Goal: Navigation & Orientation: Find specific page/section

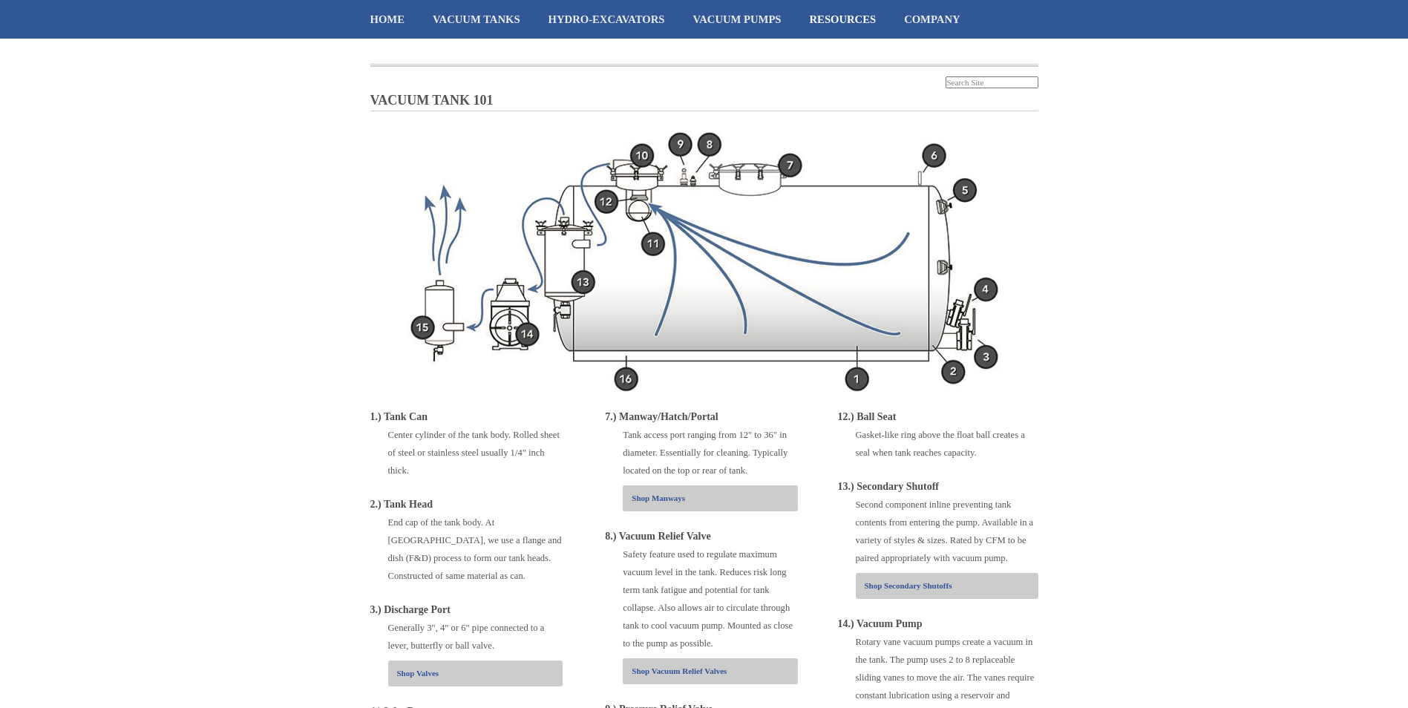
click at [732, 488] on div "Shop Manways" at bounding box center [710, 498] width 174 height 26
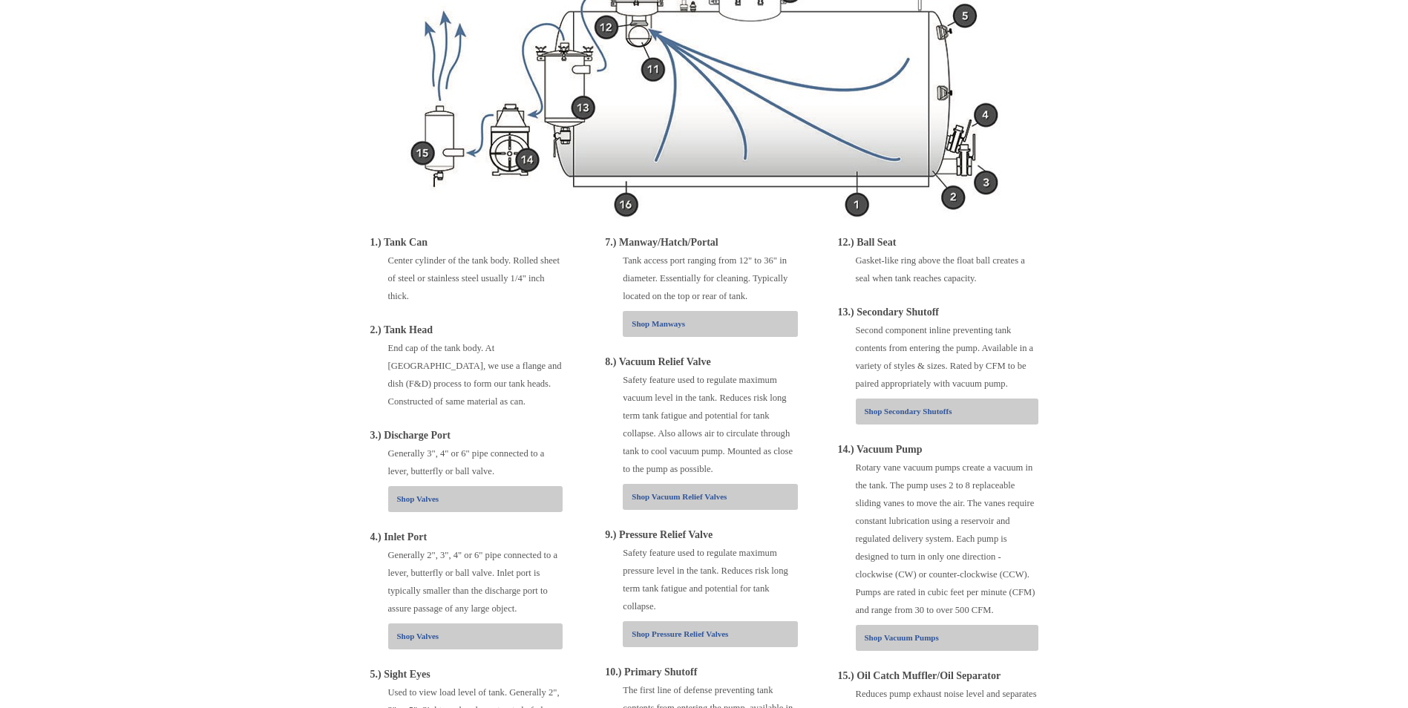
scroll to position [148, 0]
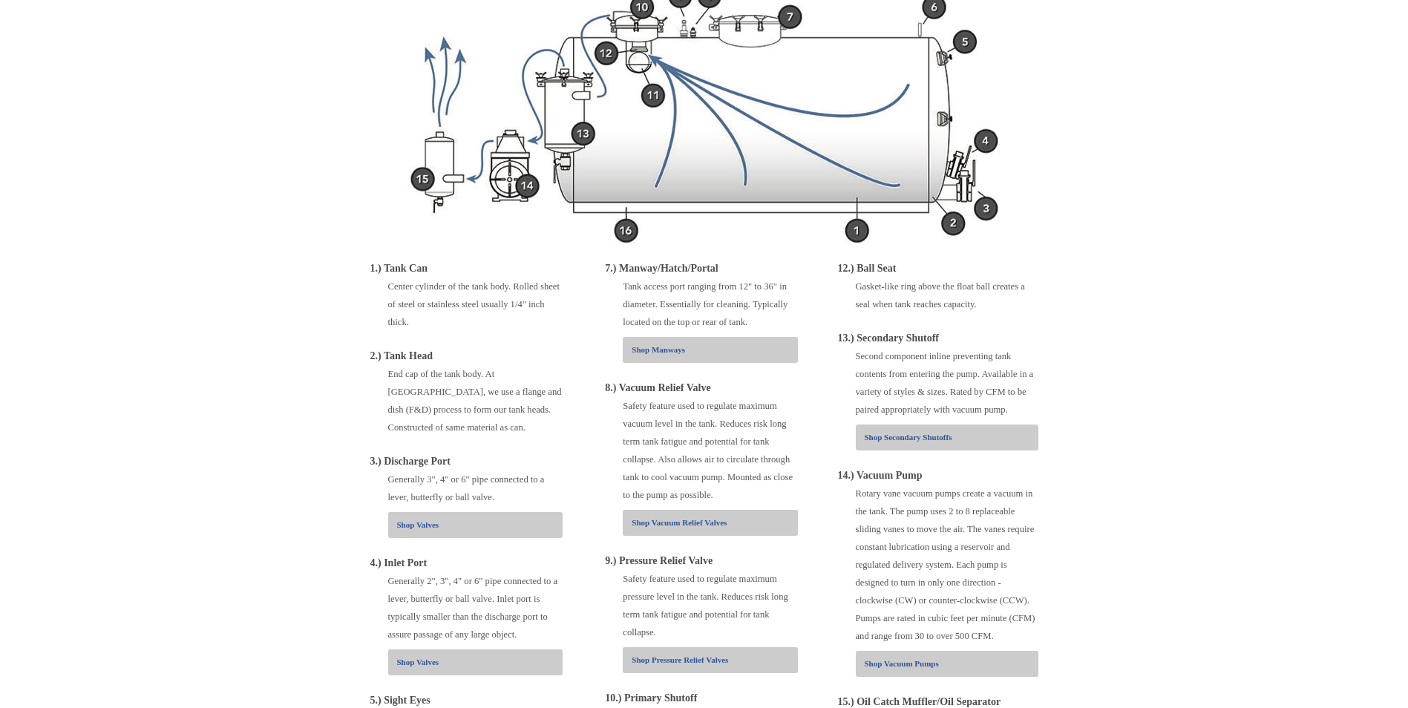
click at [1317, 364] on body "Home Vacuum Tanks ST - Septic Service PT - Portable Sanitation Base Tanks Custo…" at bounding box center [704, 440] width 1408 height 1176
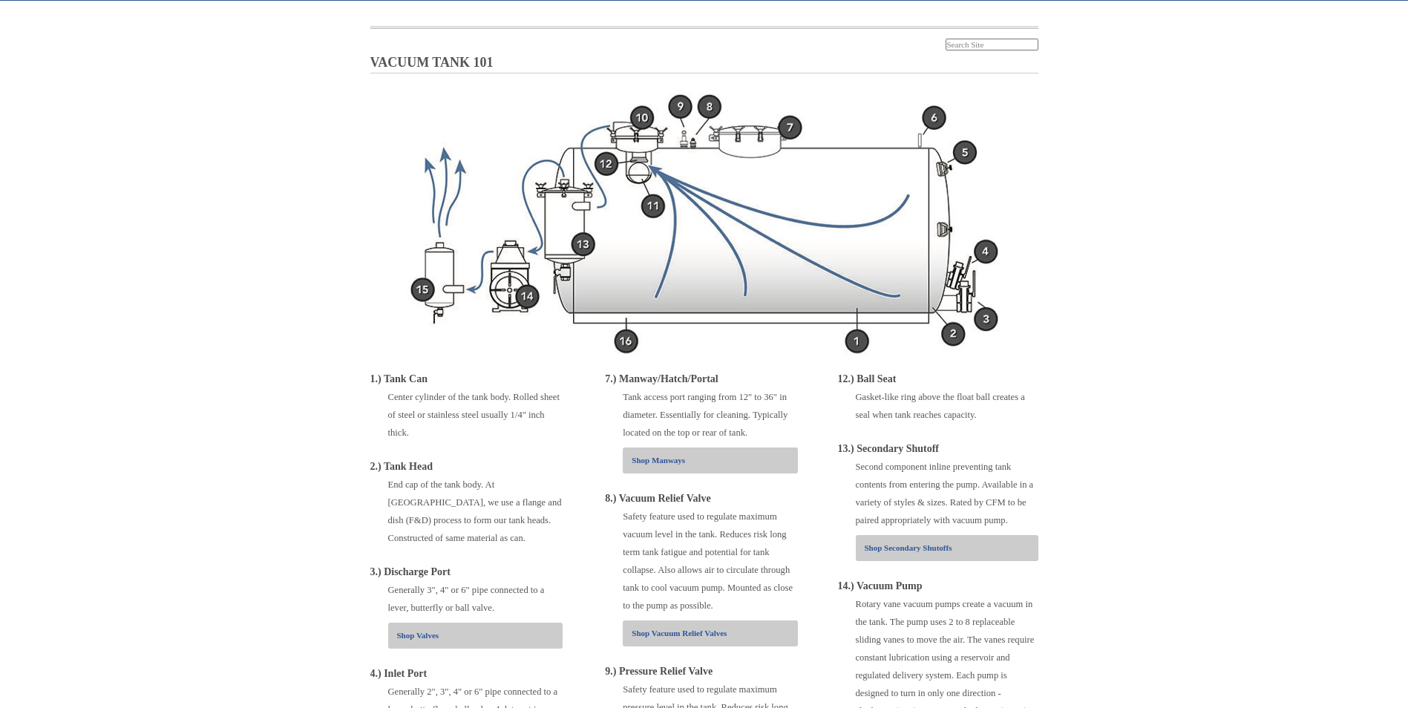
scroll to position [0, 0]
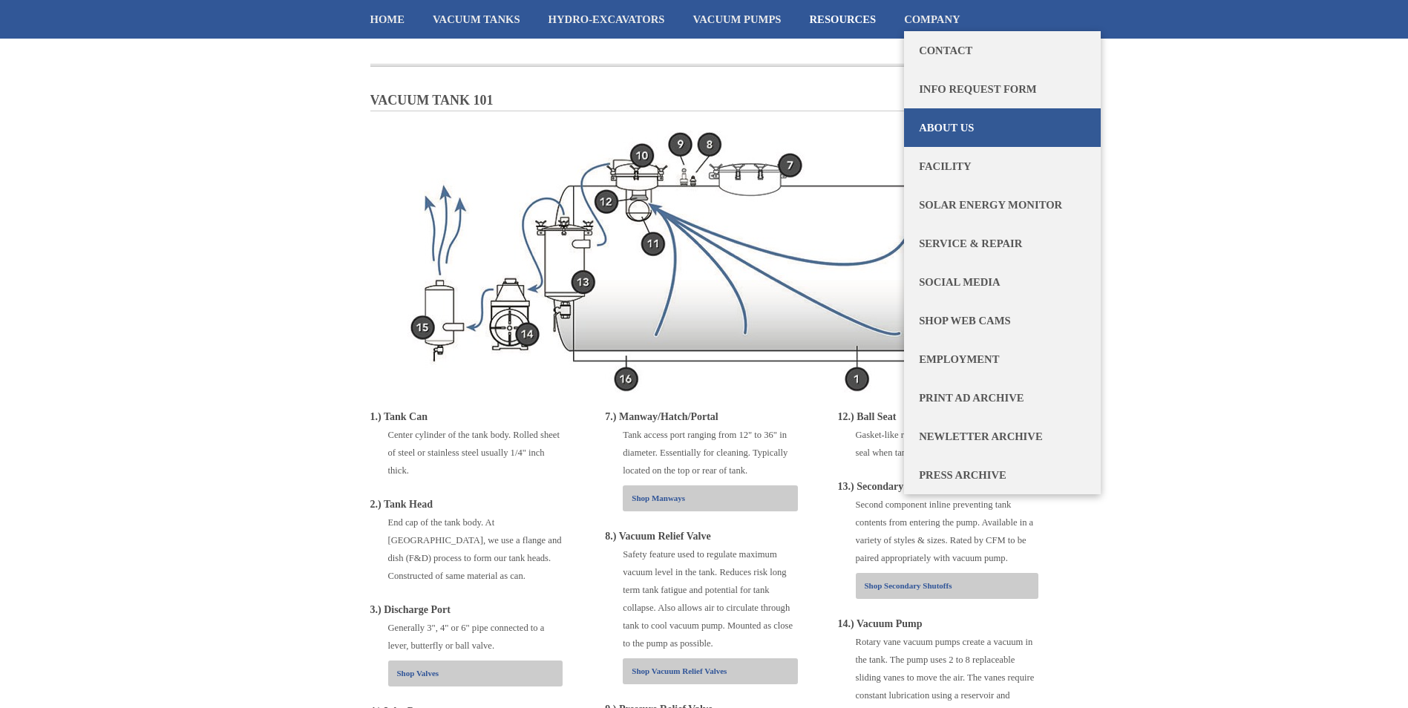
click at [951, 128] on link "About Us" at bounding box center [1002, 127] width 197 height 39
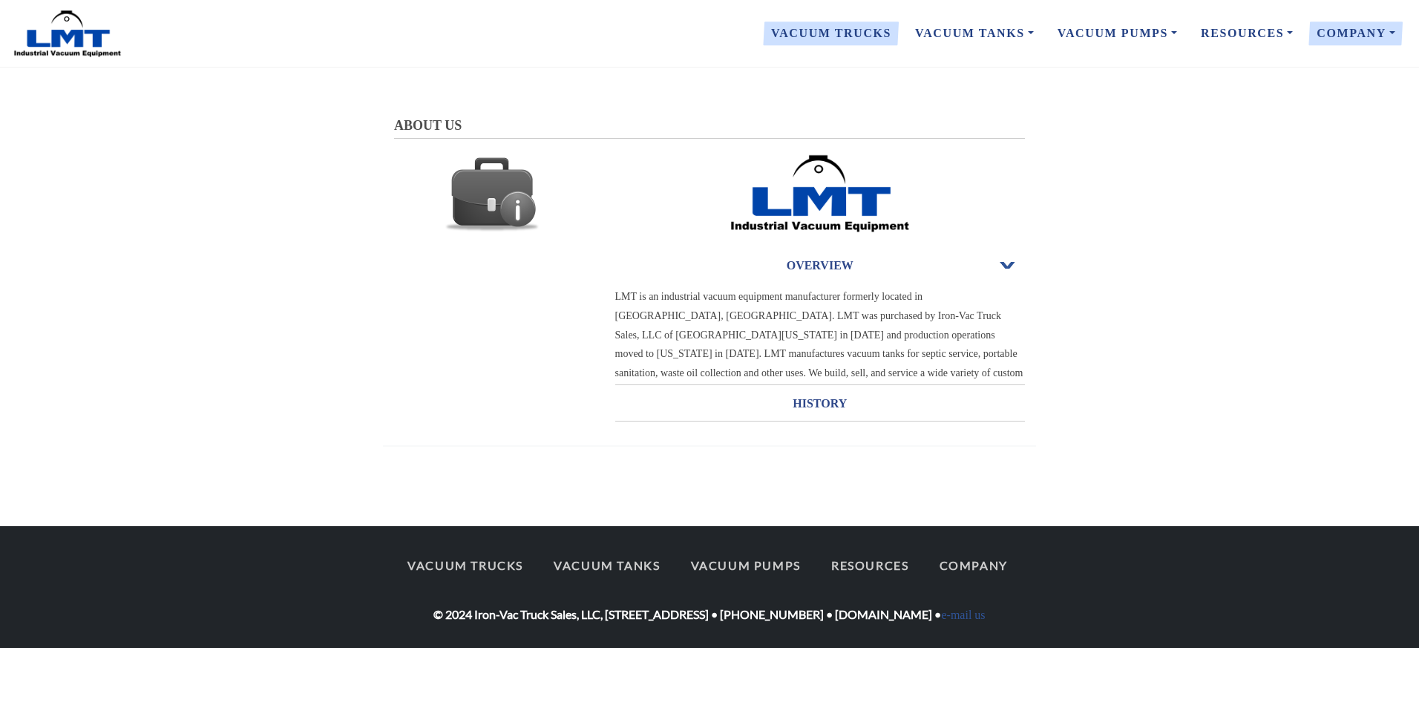
click at [867, 38] on link "Vacuum Trucks" at bounding box center [831, 33] width 144 height 31
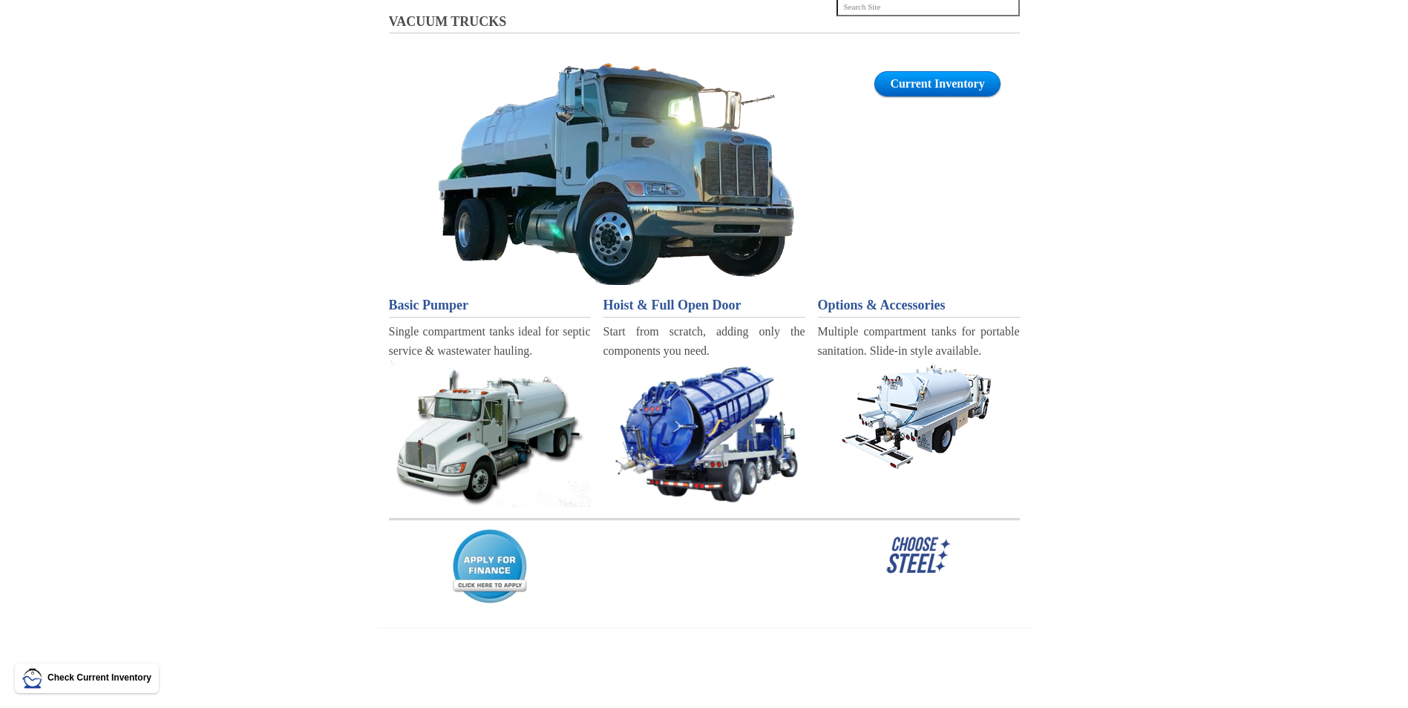
scroll to position [94, 0]
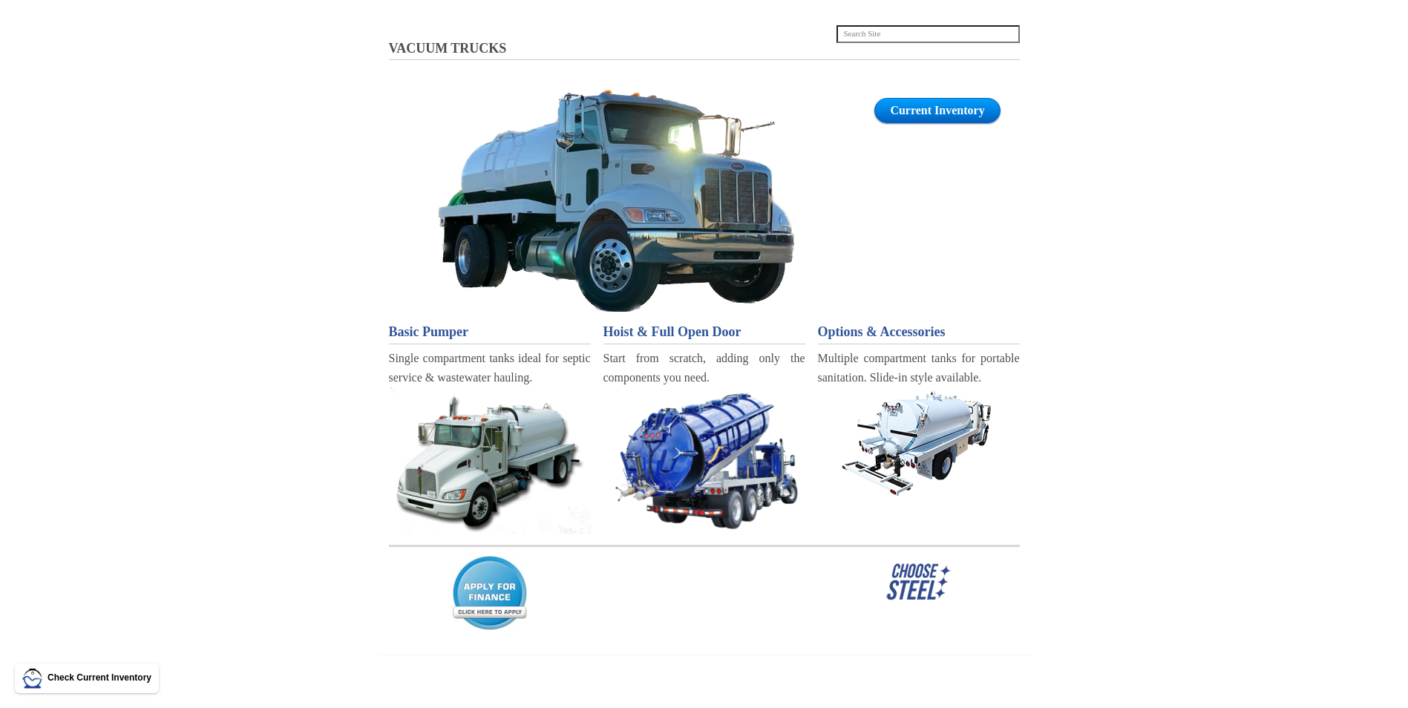
click at [897, 331] on span "Options & Accessories" at bounding box center [882, 331] width 128 height 15
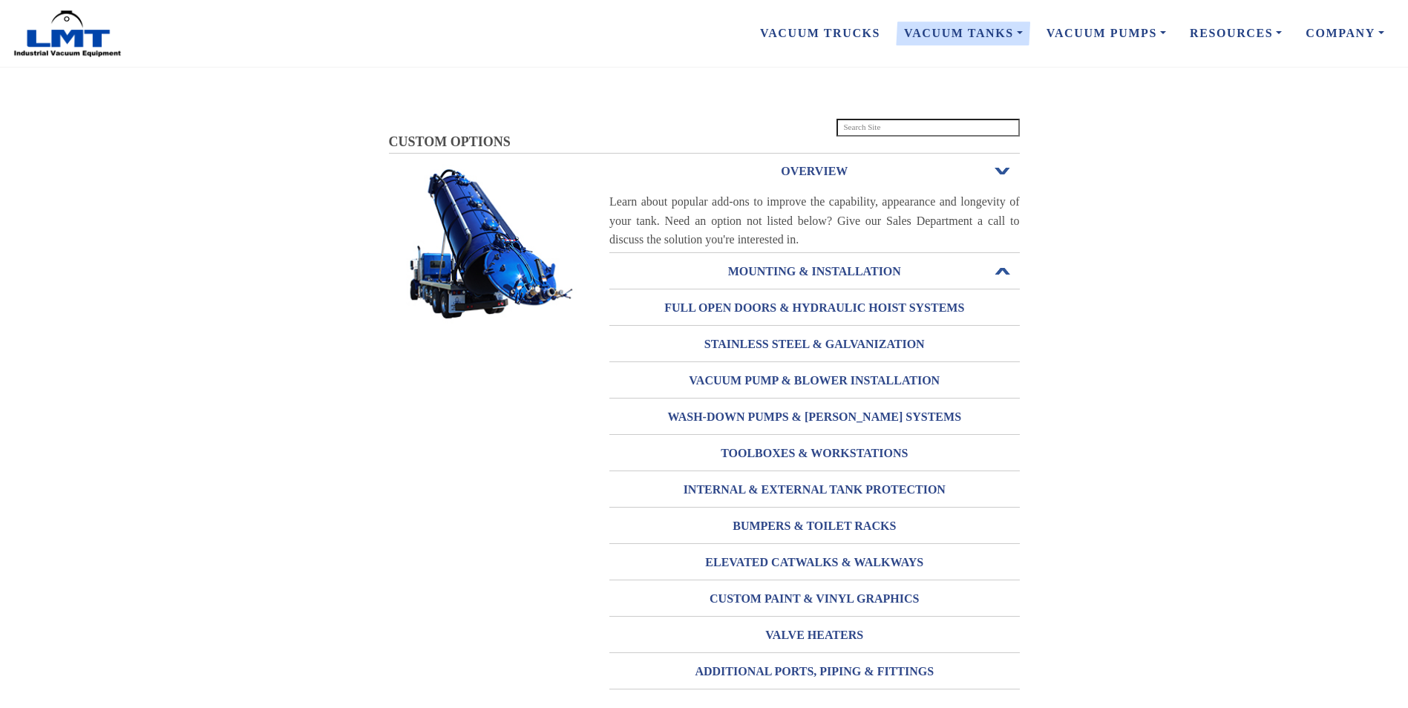
click at [810, 276] on h3 "MOUNTING & INSTALLATION" at bounding box center [814, 272] width 410 height 24
